Goal: Information Seeking & Learning: Learn about a topic

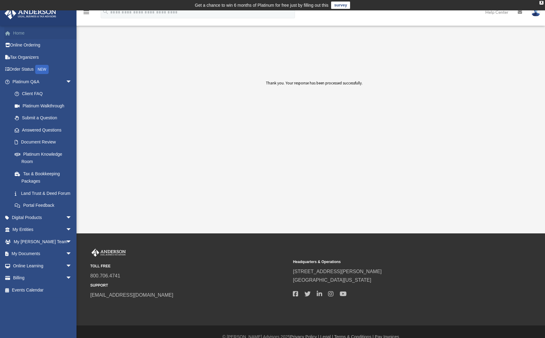
click at [22, 36] on link "Home" at bounding box center [42, 33] width 77 height 12
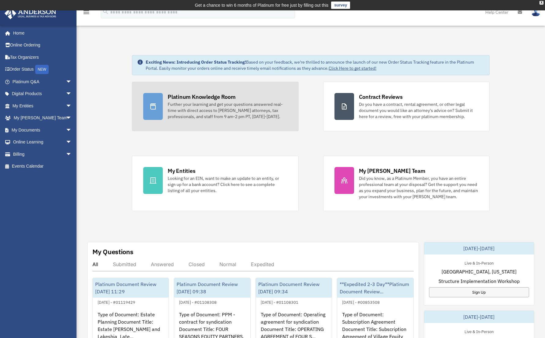
click at [244, 115] on div "Further your learning and get your questions answered real-time with direct acc…" at bounding box center [227, 110] width 119 height 18
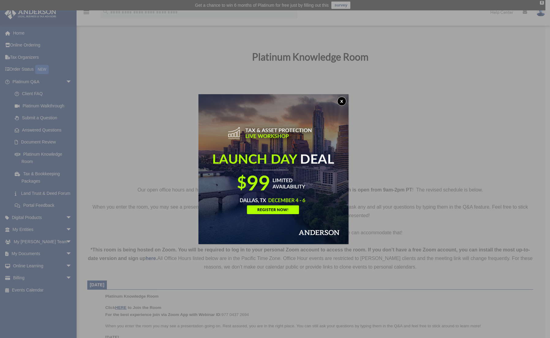
click at [343, 100] on button "x" at bounding box center [341, 101] width 9 height 9
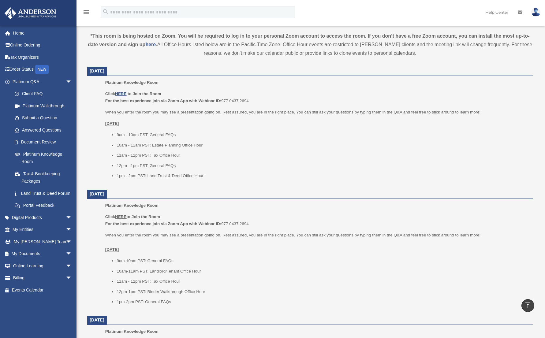
scroll to position [224, 0]
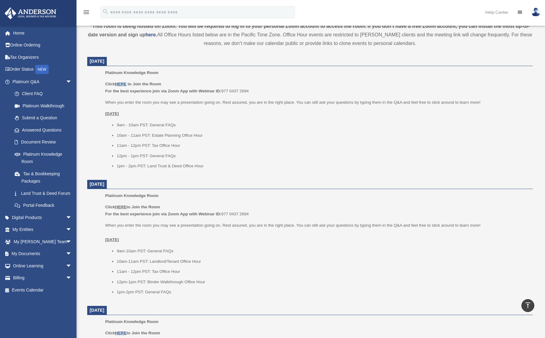
click at [126, 85] on u "HERE" at bounding box center [120, 84] width 11 height 5
click at [132, 105] on p "When you enter the room you may see a presentation going on. Rest assured, you …" at bounding box center [317, 102] width 424 height 7
drag, startPoint x: 184, startPoint y: 165, endPoint x: 149, endPoint y: 141, distance: 42.7
click at [168, 160] on ul "9am - 10am PST: General FAQs 10am - 11am PST: Estate Planning Office Hour 11am …" at bounding box center [317, 146] width 424 height 48
click at [130, 90] on b "For the best experience join via Zoom App with Webinar ID:" at bounding box center [163, 91] width 116 height 5
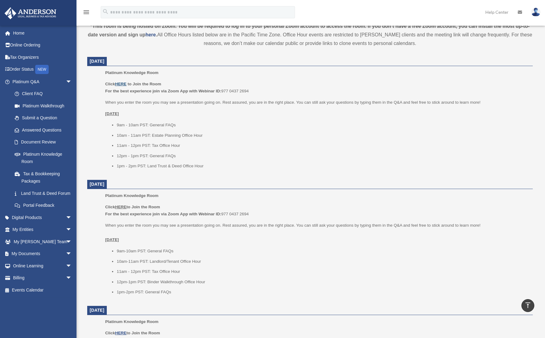
click at [123, 84] on u "HERE" at bounding box center [120, 84] width 11 height 5
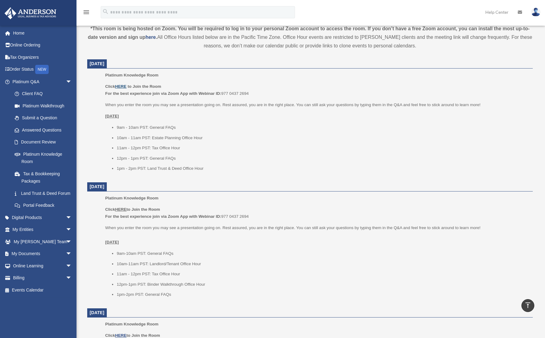
scroll to position [221, 0]
click at [43, 106] on link "Platinum Walkthrough" at bounding box center [45, 106] width 73 height 12
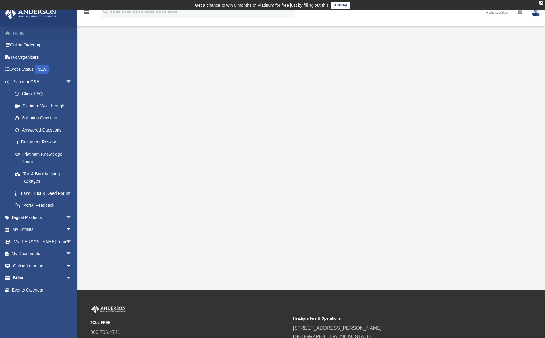
click at [18, 32] on link "Home" at bounding box center [42, 33] width 77 height 12
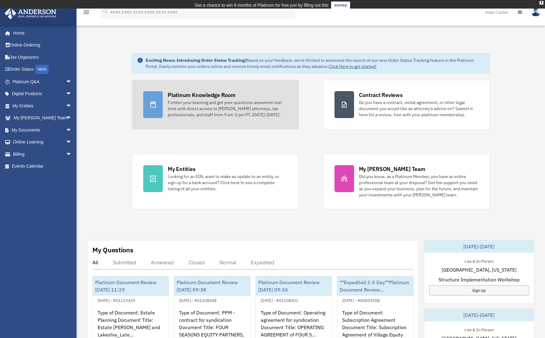
click at [187, 102] on div "Further your learning and get your questions answered real-time with direct acc…" at bounding box center [227, 109] width 119 height 18
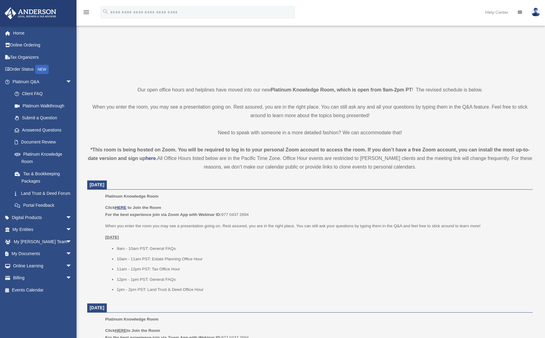
scroll to position [100, 0]
click at [122, 207] on u "HERE" at bounding box center [120, 207] width 11 height 5
